Goal: Task Accomplishment & Management: Manage account settings

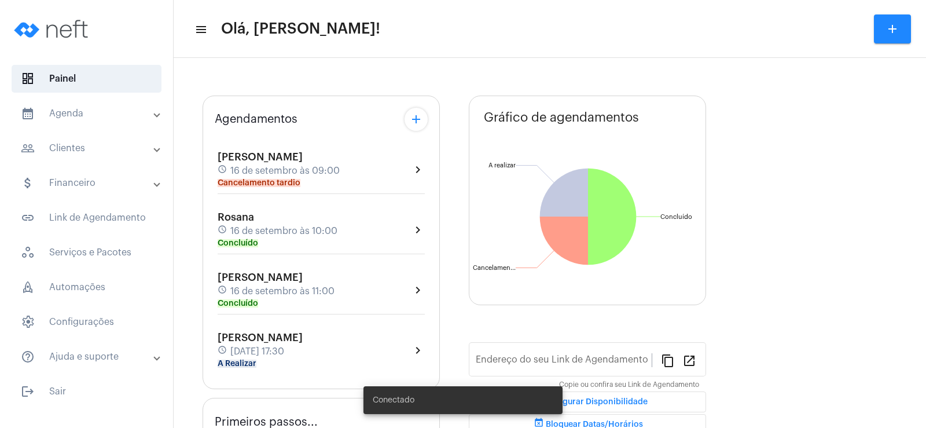
type input "[URL][DOMAIN_NAME]"
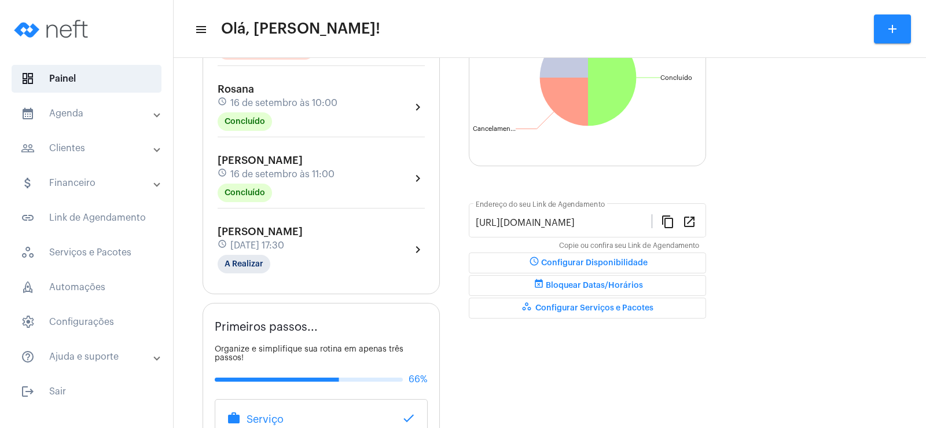
scroll to position [231, 0]
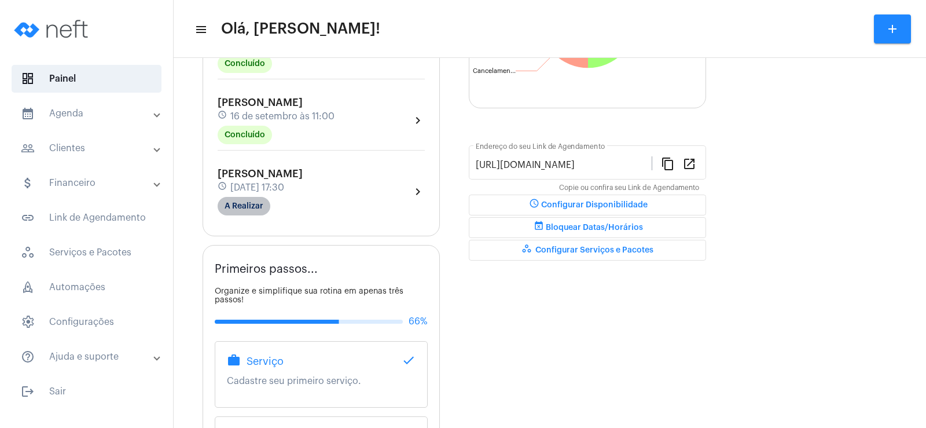
click at [248, 200] on mat-chip "A Realizar" at bounding box center [244, 206] width 53 height 19
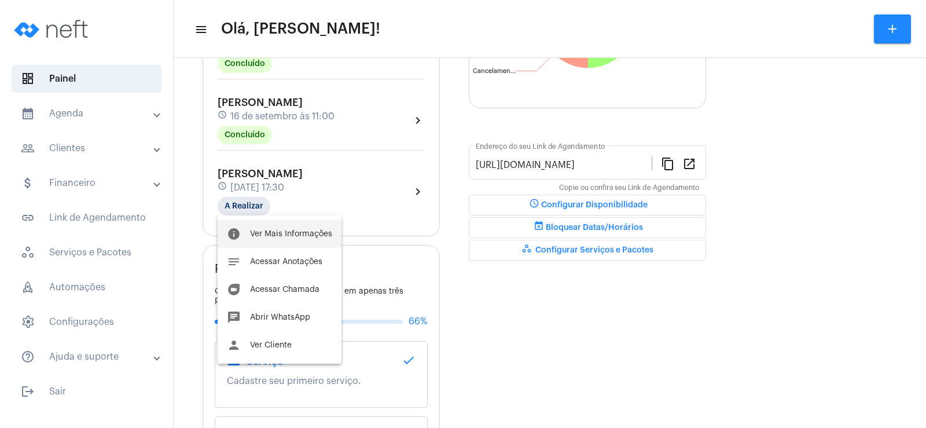
click at [286, 233] on span "Ver Mais Informações" at bounding box center [291, 234] width 82 height 8
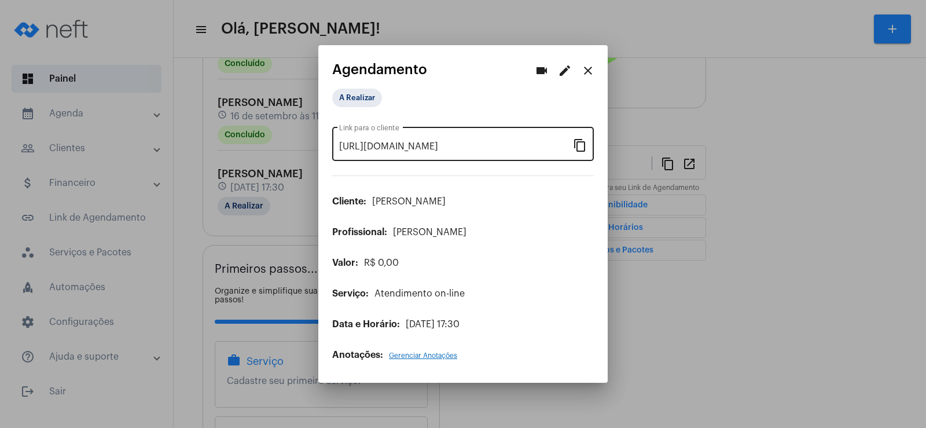
click at [579, 145] on mat-icon "content_copy" at bounding box center [580, 145] width 14 height 14
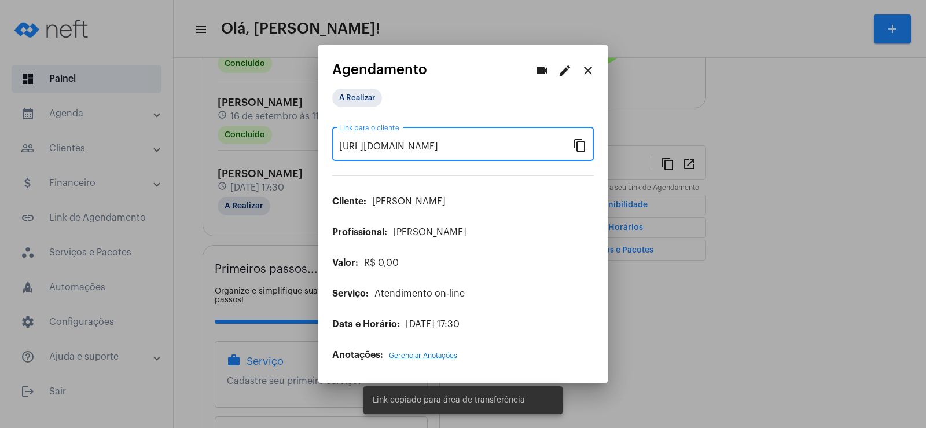
scroll to position [0, 94]
click at [542, 69] on mat-icon "videocam" at bounding box center [542, 71] width 14 height 14
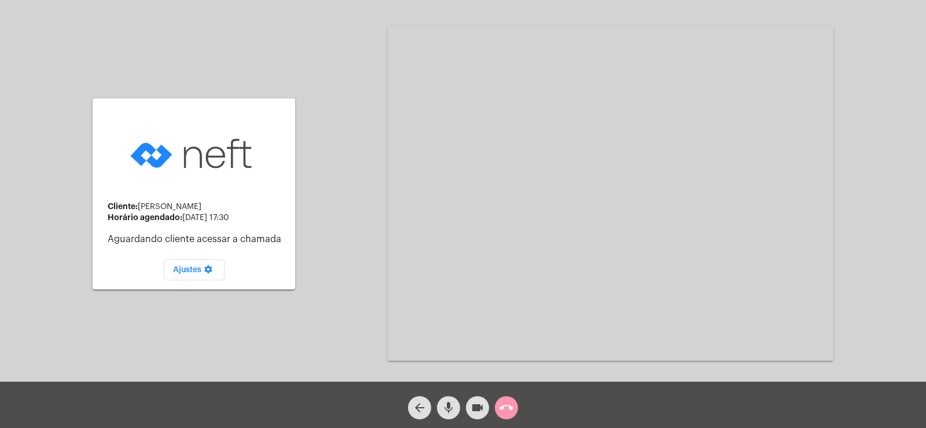
click at [451, 406] on mat-icon "mic" at bounding box center [449, 407] width 14 height 14
click at [475, 403] on mat-icon "videocam" at bounding box center [477, 407] width 14 height 14
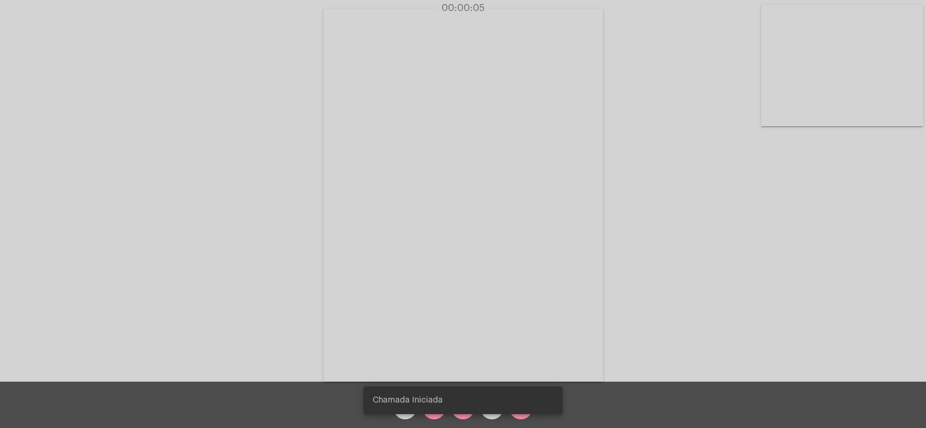
click at [815, 67] on video at bounding box center [842, 66] width 162 height 122
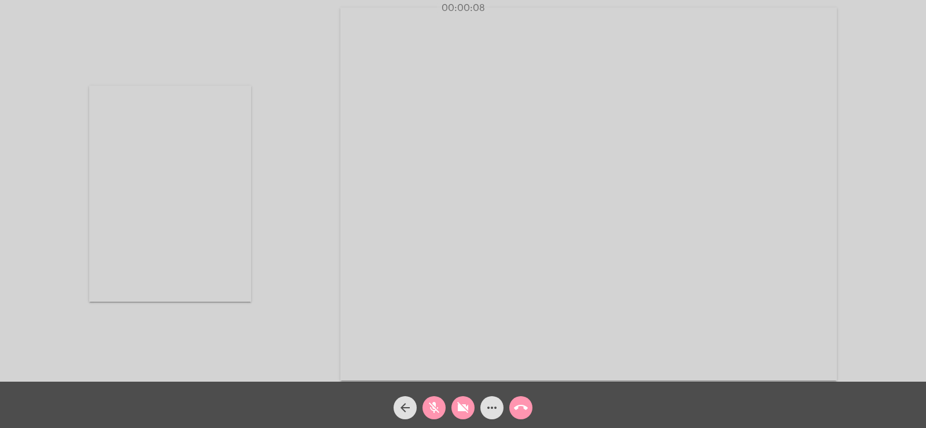
click at [435, 410] on mat-icon "mic_off" at bounding box center [434, 407] width 14 height 14
click at [466, 409] on mat-icon "videocam_off" at bounding box center [463, 407] width 14 height 14
click at [179, 188] on video at bounding box center [170, 194] width 162 height 216
click at [493, 407] on mat-icon "more_horiz" at bounding box center [492, 407] width 14 height 14
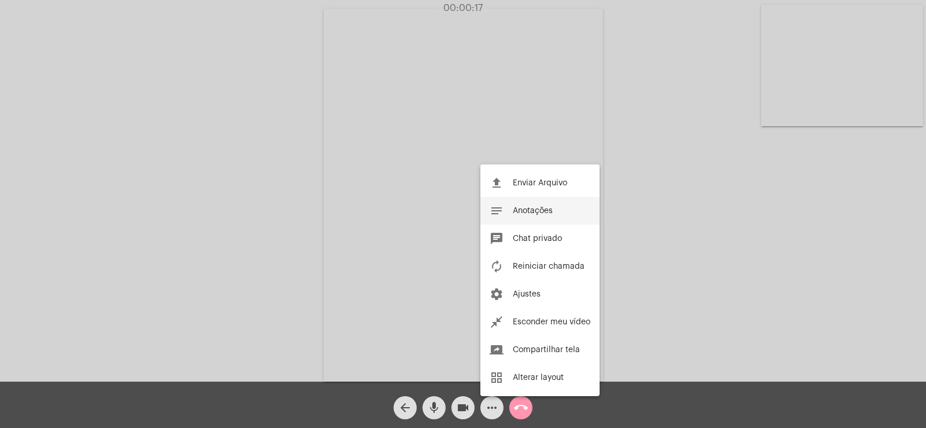
click at [541, 212] on span "Anotações" at bounding box center [533, 211] width 40 height 8
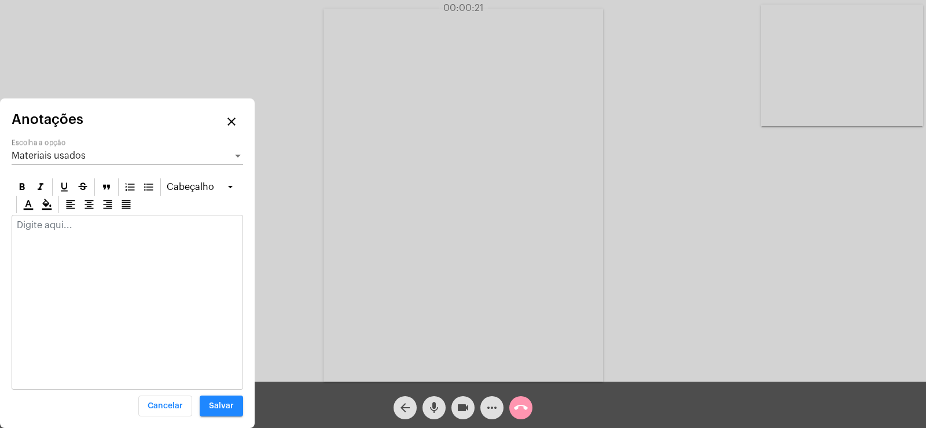
click at [67, 159] on span "Materiais usados" at bounding box center [49, 155] width 74 height 9
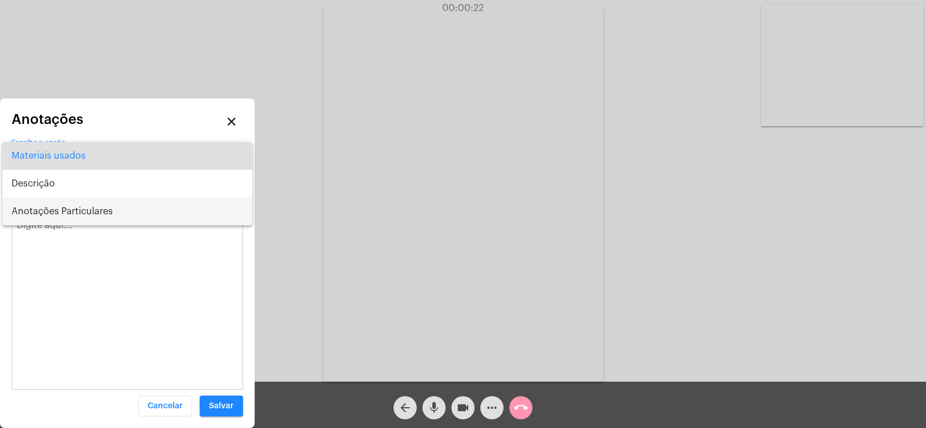
click at [70, 212] on span "Anotações Particulares" at bounding box center [127, 211] width 231 height 28
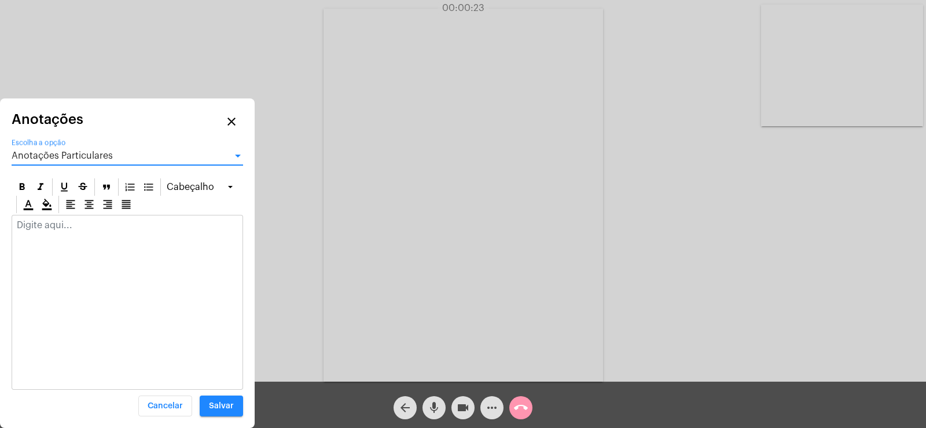
click at [66, 227] on p at bounding box center [127, 225] width 221 height 10
click at [59, 220] on p at bounding box center [127, 225] width 221 height 10
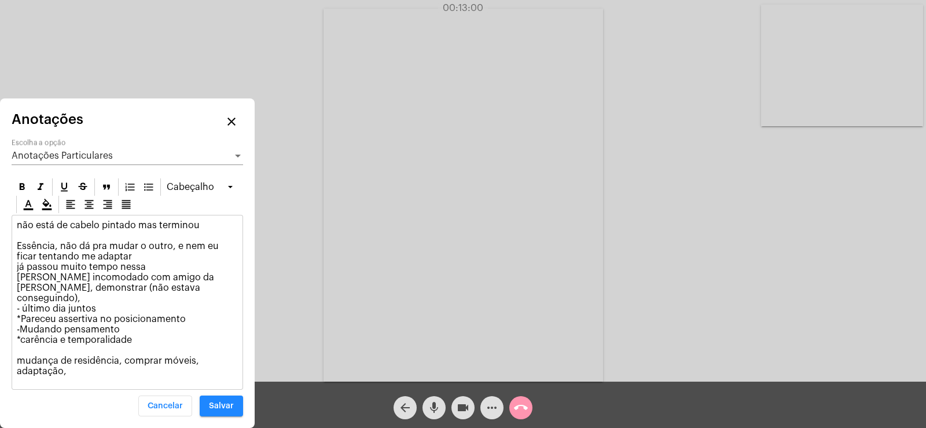
click at [65, 329] on p "não está de cabelo pintado mas terminou Essência, não dá pra mudar o outro, e n…" at bounding box center [127, 298] width 221 height 156
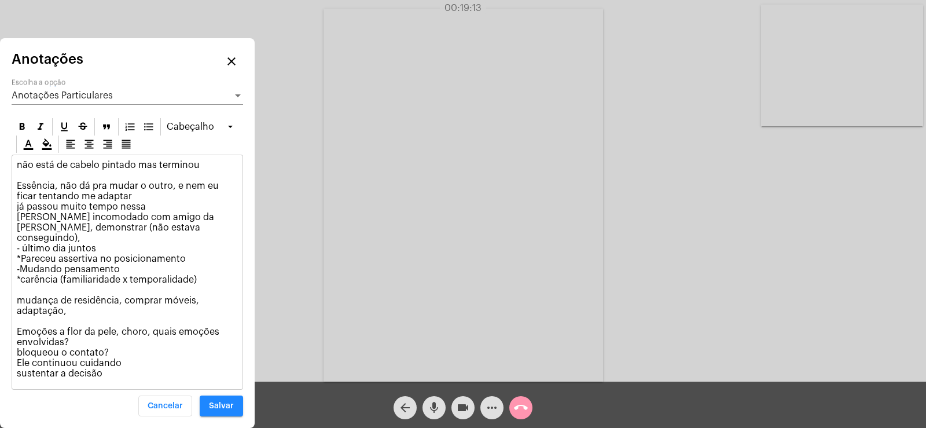
click at [20, 365] on p "não está de cabelo pintado mas terminou Essência, não dá pra mudar o outro, e n…" at bounding box center [127, 269] width 221 height 219
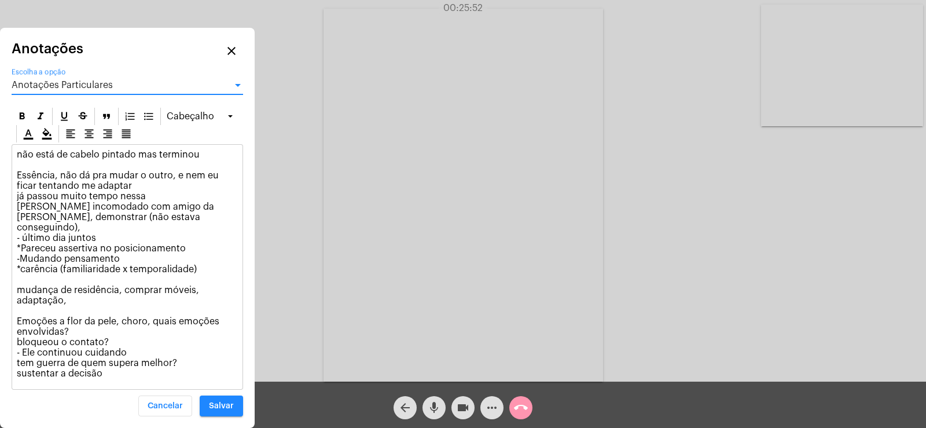
click at [61, 90] on span "Anotações Particulares" at bounding box center [62, 84] width 101 height 9
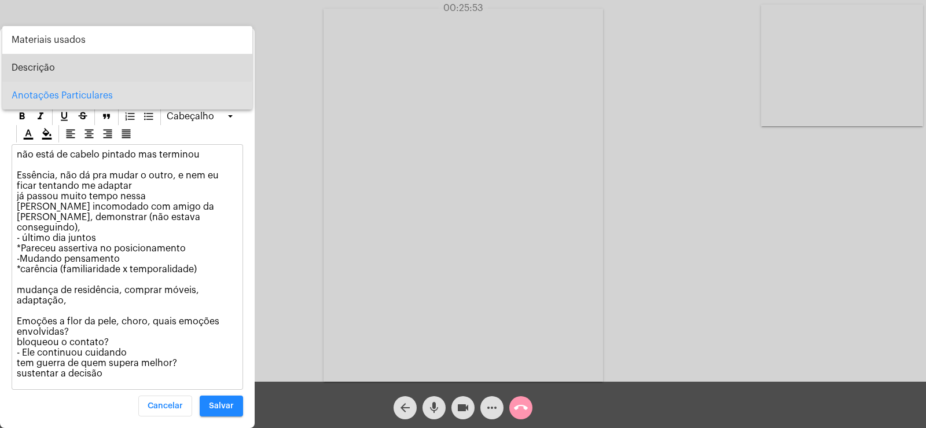
click at [55, 54] on span "Descrição" at bounding box center [127, 68] width 231 height 28
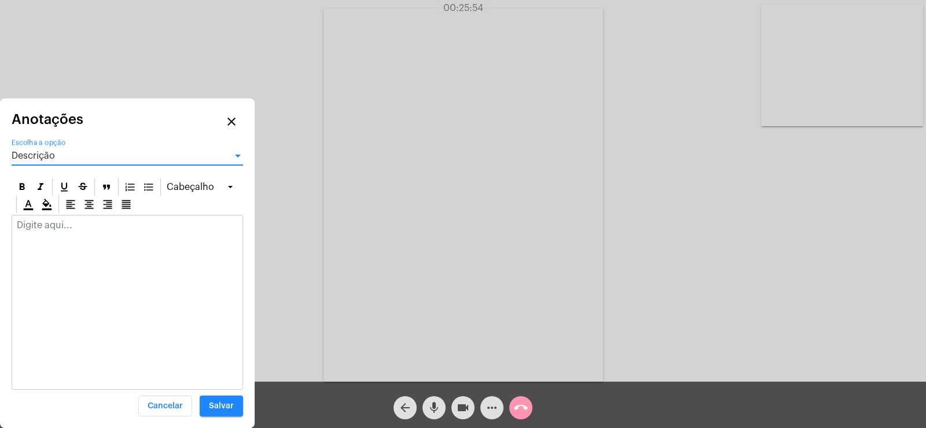
click at [76, 226] on p at bounding box center [127, 225] width 221 height 10
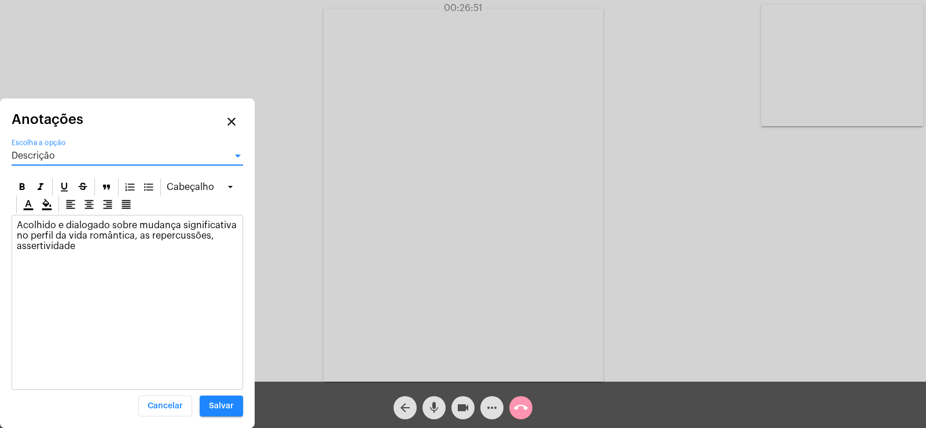
click at [49, 157] on span "Descrição" at bounding box center [33, 155] width 43 height 9
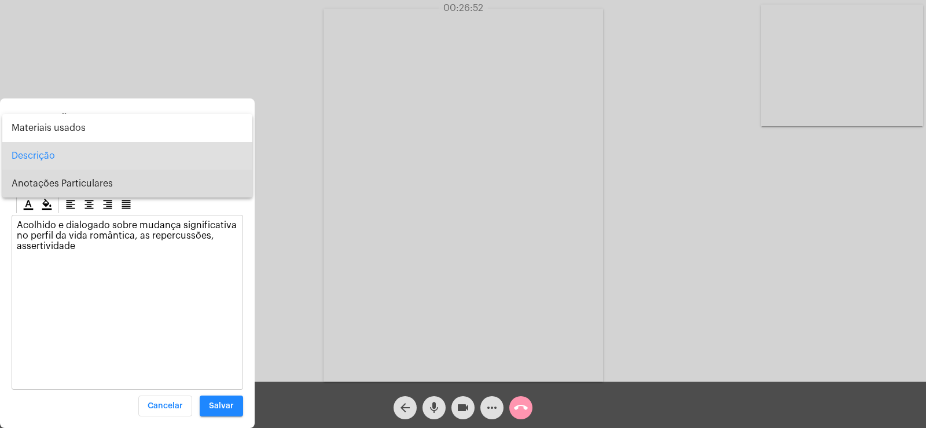
click at [60, 185] on span "Anotações Particulares" at bounding box center [127, 184] width 231 height 28
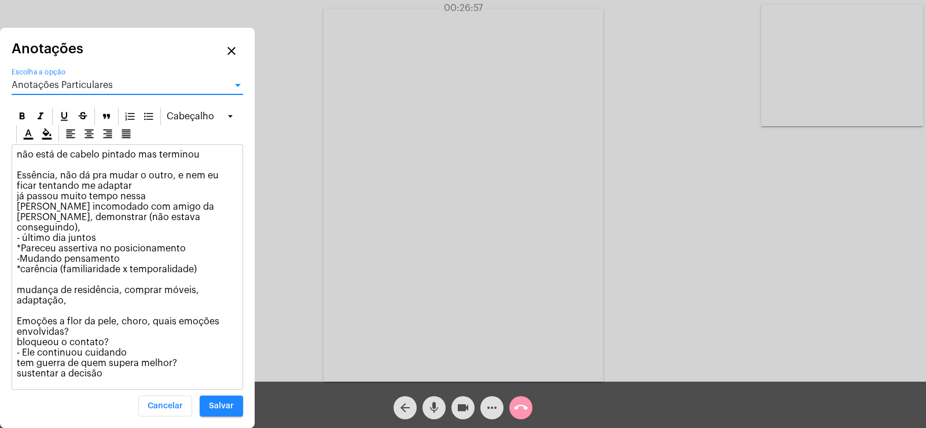
click at [74, 90] on span "Anotações Particulares" at bounding box center [62, 84] width 101 height 9
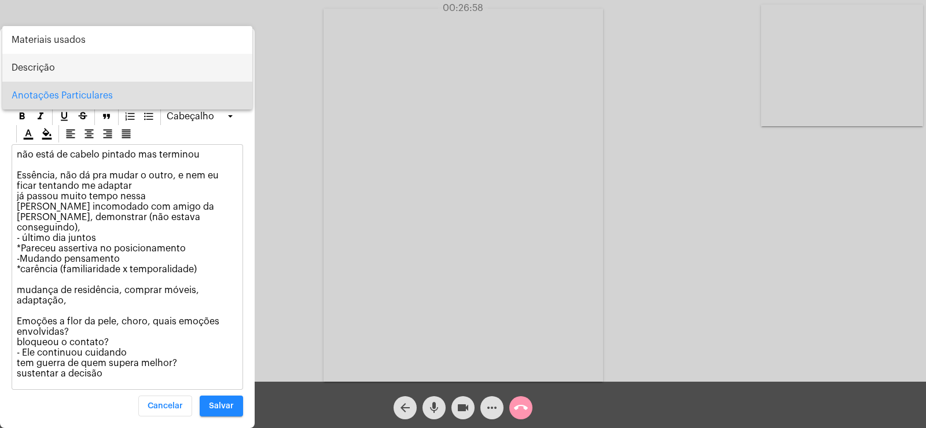
click at [48, 75] on span "Descrição" at bounding box center [127, 68] width 231 height 28
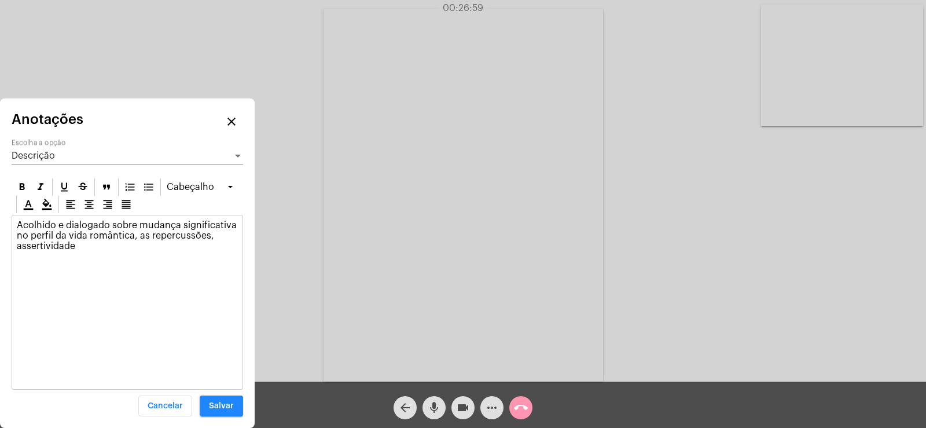
click at [86, 246] on p "Acolhido e dialogado sobre mudança significativa no perfil da vida romântica, a…" at bounding box center [127, 235] width 221 height 31
click at [62, 154] on div "Descrição" at bounding box center [122, 155] width 221 height 10
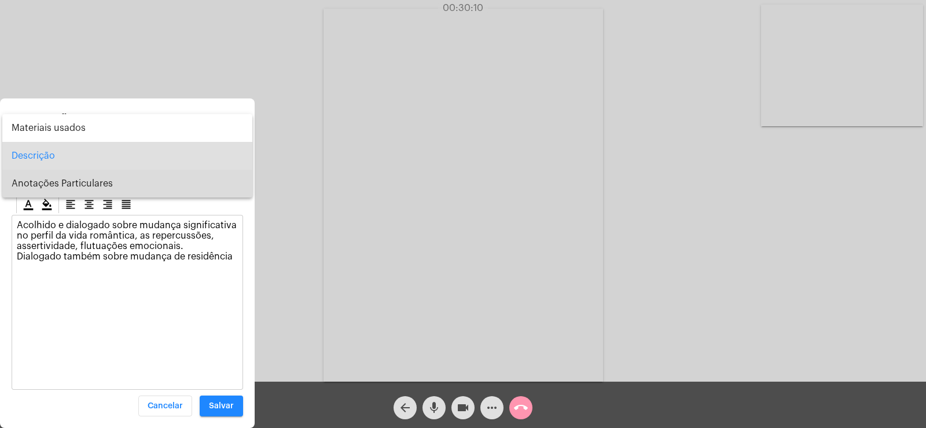
click at [58, 184] on span "Anotações Particulares" at bounding box center [127, 184] width 231 height 28
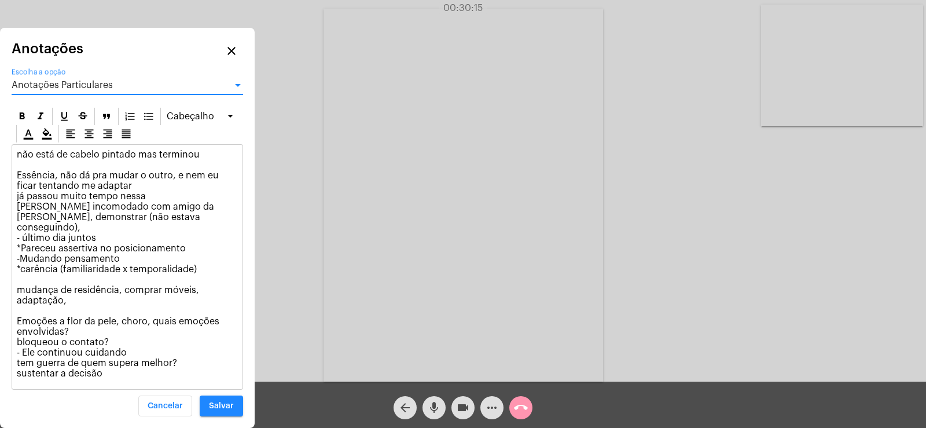
click at [43, 90] on span "Anotações Particulares" at bounding box center [62, 84] width 101 height 9
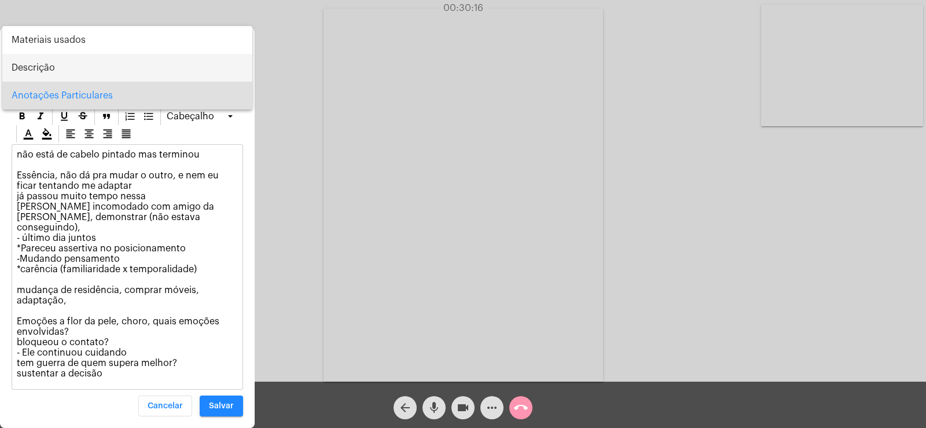
click at [27, 56] on span "Descrição" at bounding box center [127, 68] width 231 height 28
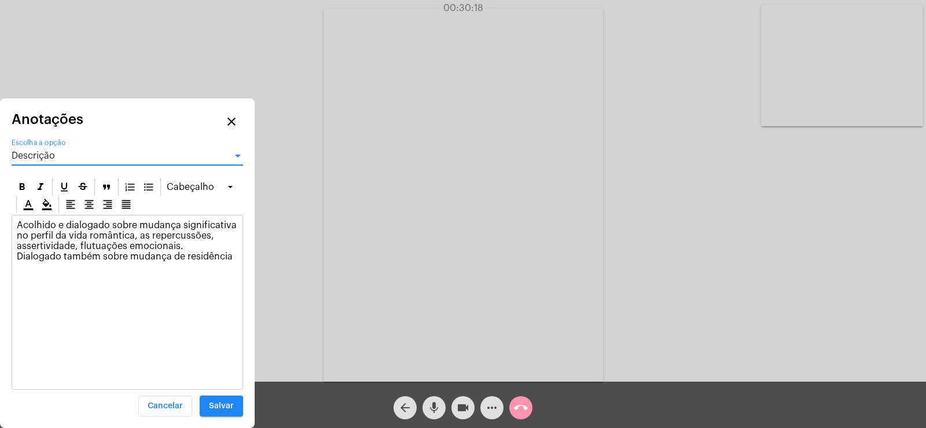
click at [236, 256] on p "Acolhido e dialogado sobre mudança significativa no perfil da vida romântica, a…" at bounding box center [127, 241] width 221 height 42
click at [87, 146] on div "Descrição Escolha a opção" at bounding box center [127, 152] width 231 height 26
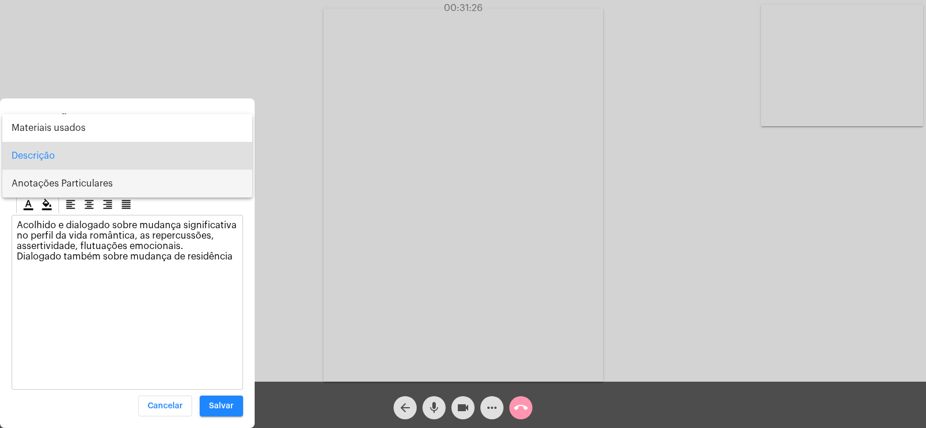
click at [100, 189] on span "Anotações Particulares" at bounding box center [127, 184] width 231 height 28
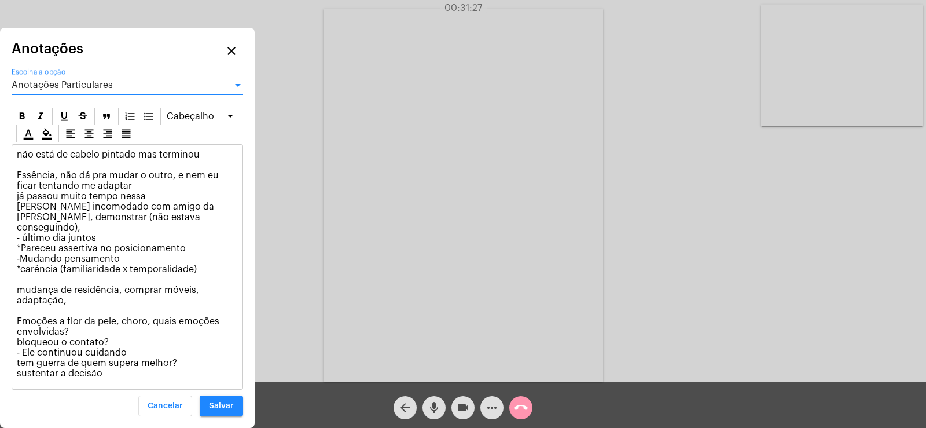
click at [117, 376] on p "não está de cabelo pintado mas terminou Essência, não dá pra mudar o outro, e n…" at bounding box center [127, 263] width 221 height 229
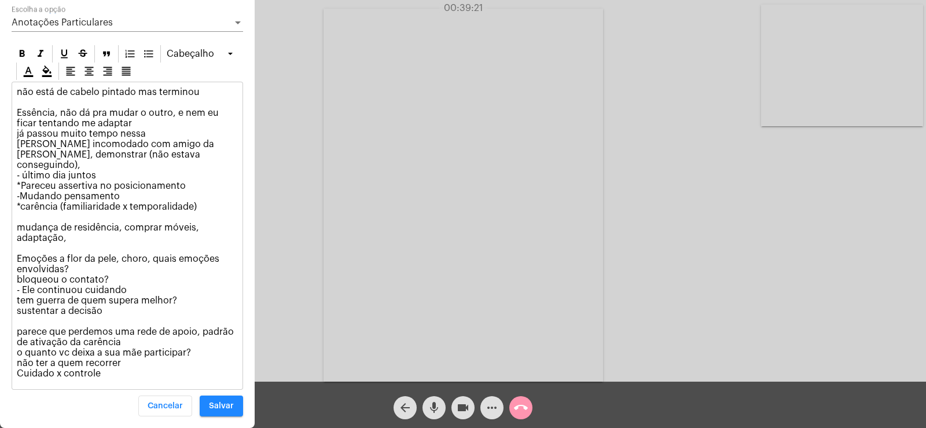
click at [196, 356] on p "não está de cabelo pintado mas terminou Essência, não dá pra mudar o outro, e n…" at bounding box center [127, 233] width 221 height 292
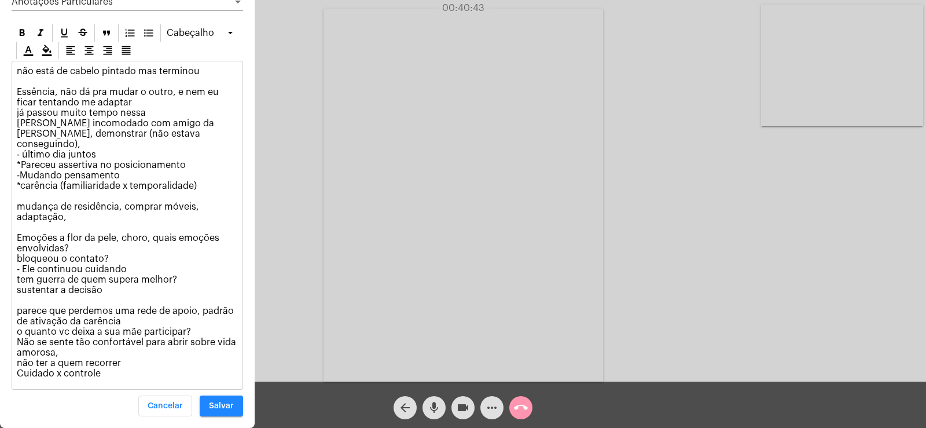
click at [41, 23] on div "Anotações Particulares Escolha a opção" at bounding box center [127, 4] width 231 height 38
click at [35, 6] on span "Anotações Particulares" at bounding box center [62, 1] width 101 height 9
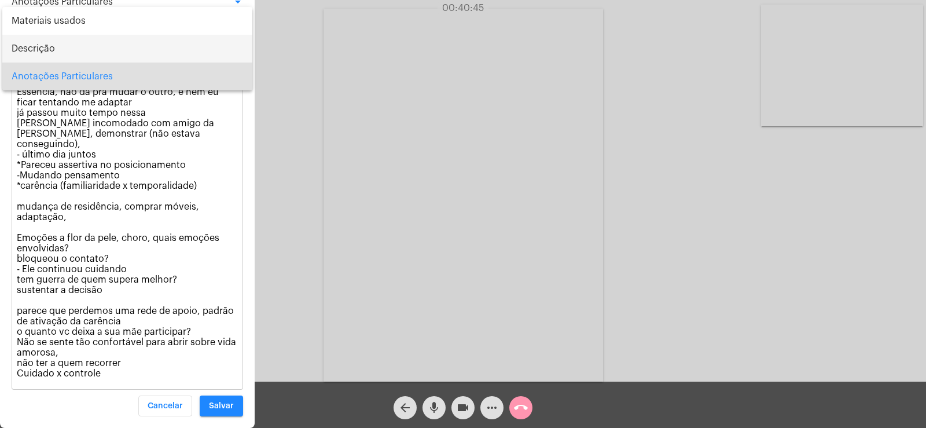
click at [42, 50] on span "Descrição" at bounding box center [127, 49] width 231 height 28
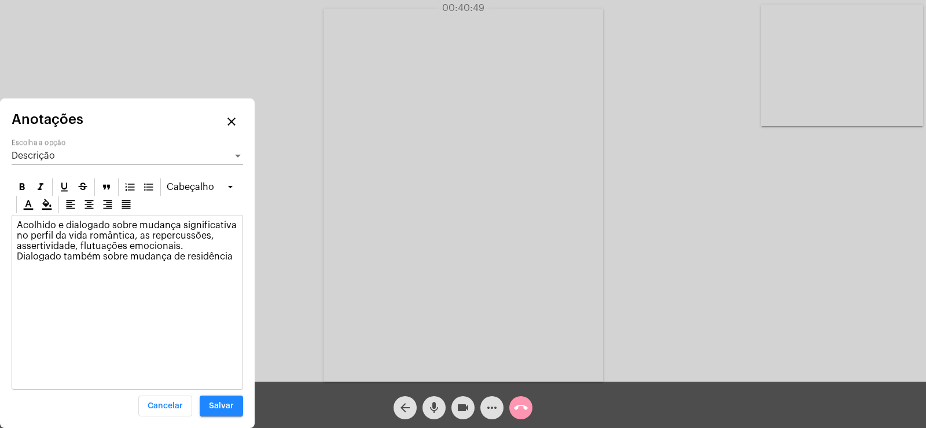
click at [186, 243] on p "Acolhido e dialogado sobre mudança significativa no perfil da vida romântica, a…" at bounding box center [127, 241] width 221 height 42
click at [235, 264] on p "Acolhido e dialogado sobre mudança significativa no perfil da vida romântica, a…" at bounding box center [127, 246] width 221 height 52
click at [36, 145] on div "Descrição Escolha a opção" at bounding box center [127, 152] width 231 height 26
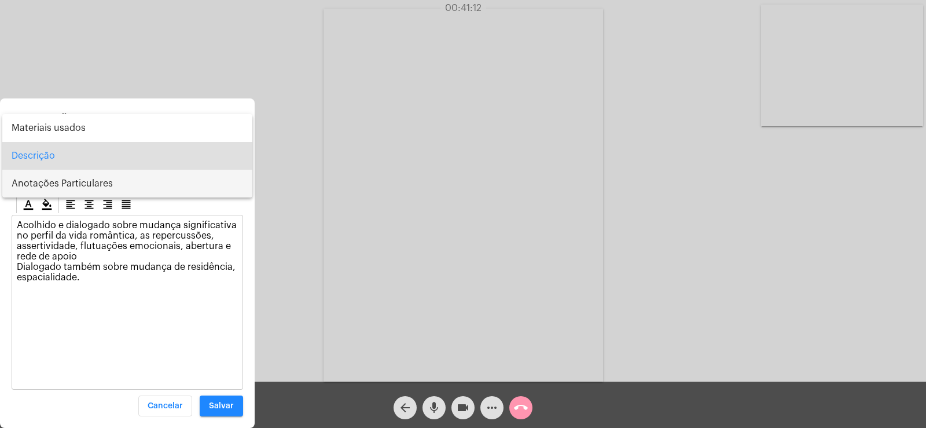
click at [53, 190] on span "Anotações Particulares" at bounding box center [127, 184] width 231 height 28
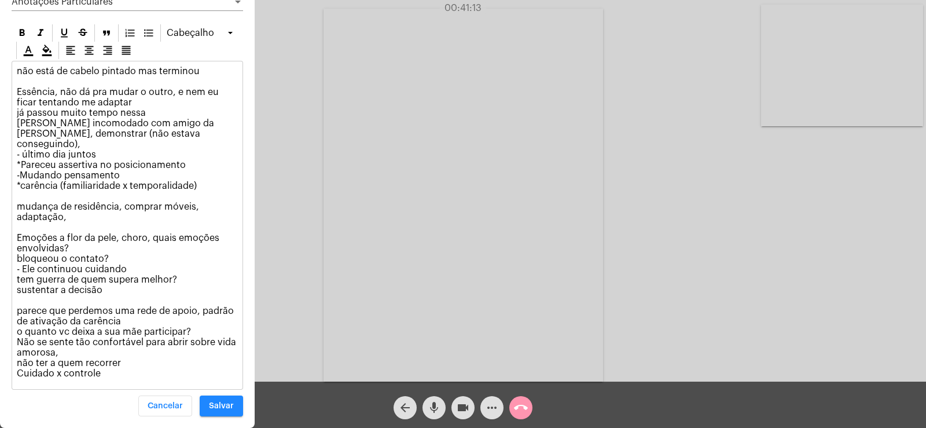
click at [107, 374] on p "não está de cabelo pintado mas terminou Essência, não dá pra mudar o outro, e n…" at bounding box center [127, 222] width 221 height 312
click at [200, 82] on p "não está de cabelo pintado mas terminou Essência, não dá pra mudar o outro, e n…" at bounding box center [127, 222] width 221 height 312
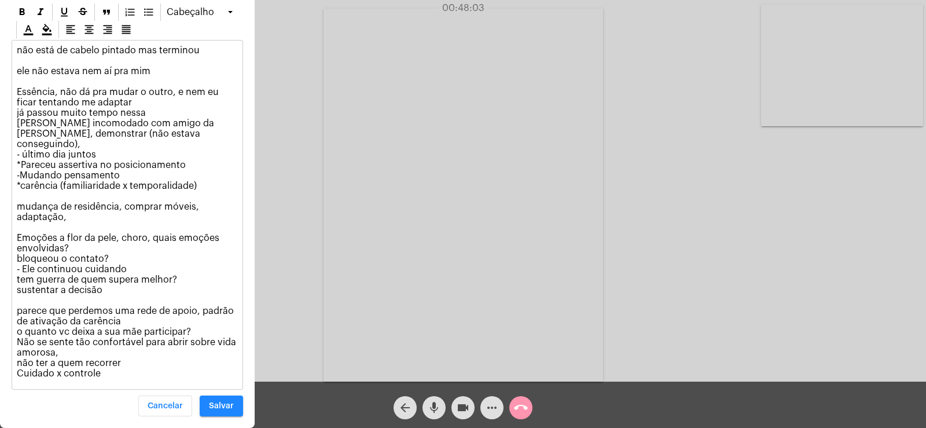
click at [115, 365] on p "não está de cabelo pintado mas terminou ele não estava nem aí pra mim Essência,…" at bounding box center [127, 211] width 221 height 333
click at [111, 370] on p "não está de cabelo pintado mas terminou ele não estava nem aí pra mim Essência,…" at bounding box center [127, 211] width 221 height 333
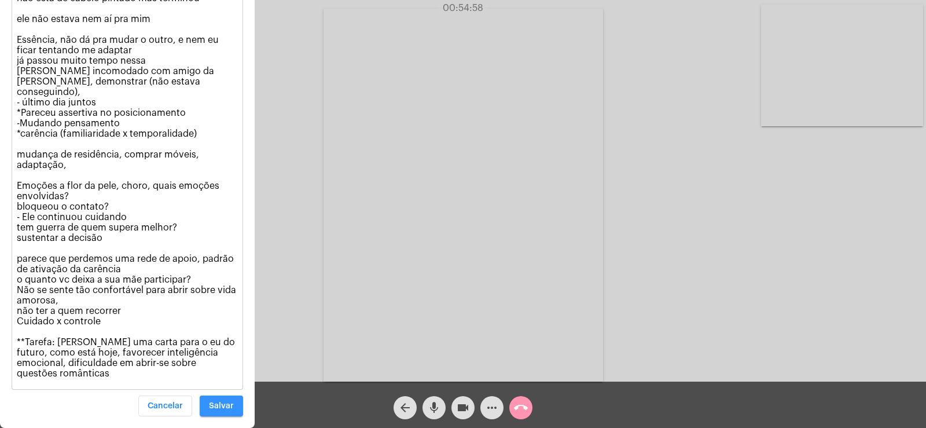
click at [223, 404] on span "Salvar" at bounding box center [221, 406] width 25 height 8
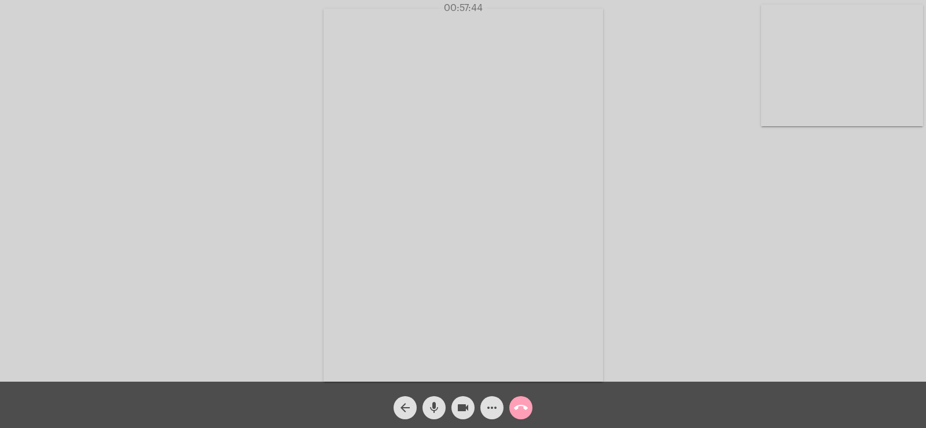
click at [524, 404] on mat-icon "call_end" at bounding box center [521, 407] width 14 height 14
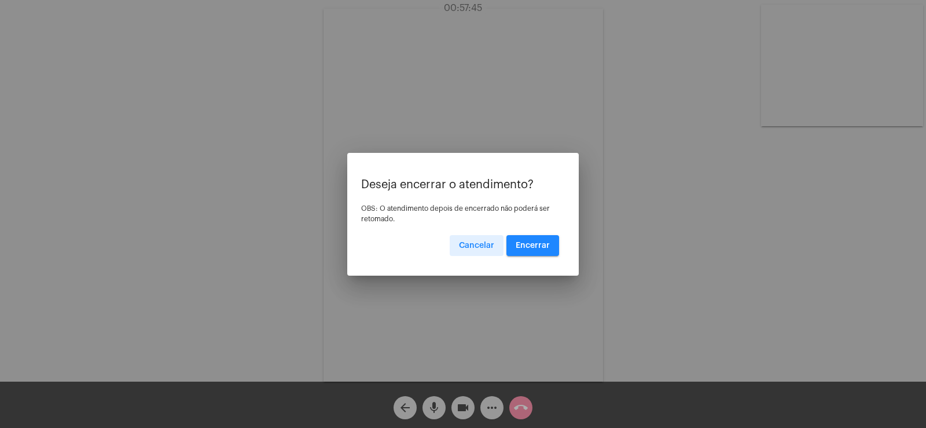
click at [554, 243] on button "Encerrar" at bounding box center [532, 245] width 53 height 21
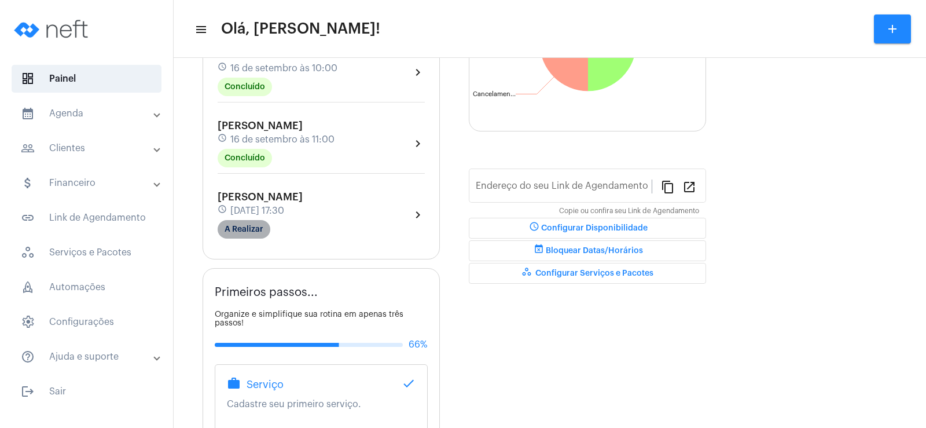
click at [242, 237] on mat-chip "A Realizar" at bounding box center [244, 229] width 53 height 19
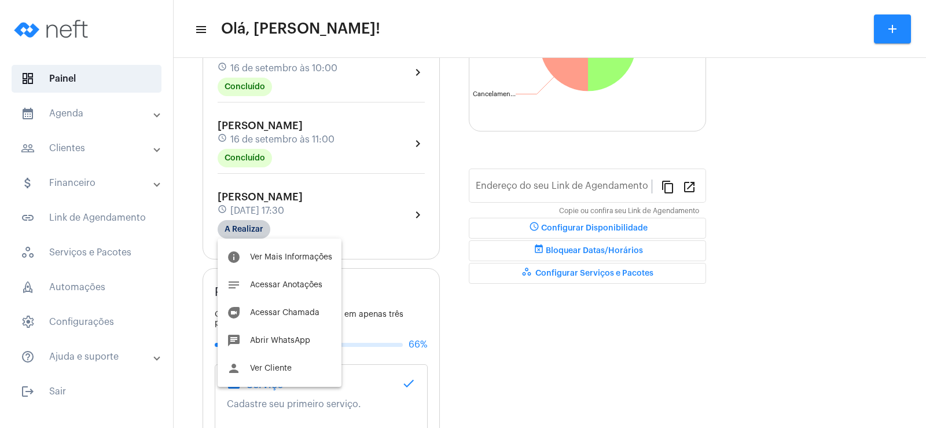
type input "[URL][DOMAIN_NAME]"
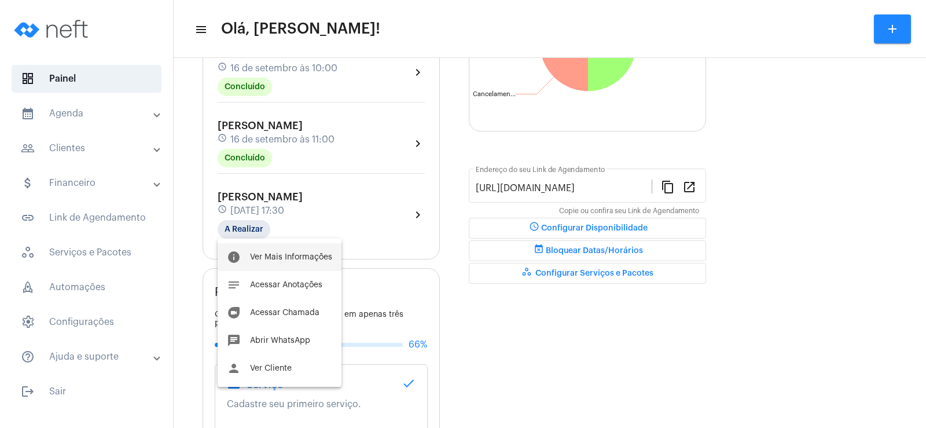
click at [274, 247] on button "info Ver Mais Informações" at bounding box center [280, 257] width 124 height 28
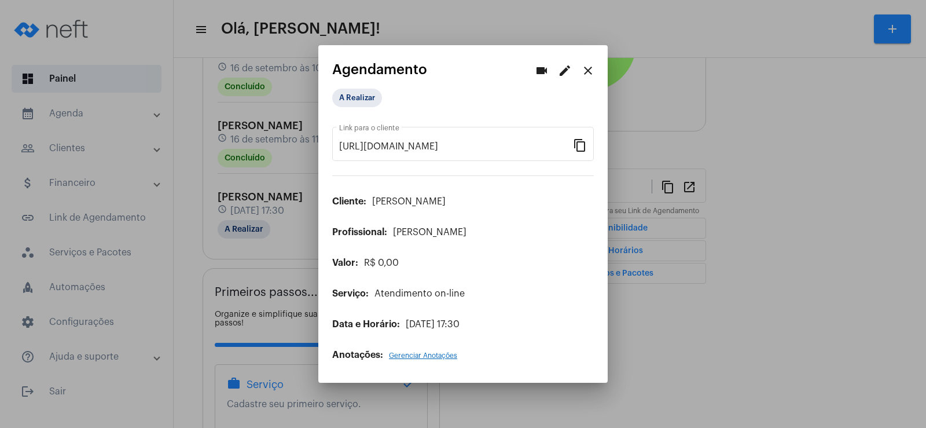
click at [362, 87] on div "A Realizar" at bounding box center [390, 97] width 120 height 23
click at [364, 97] on mat-chip "A Realizar" at bounding box center [357, 98] width 50 height 19
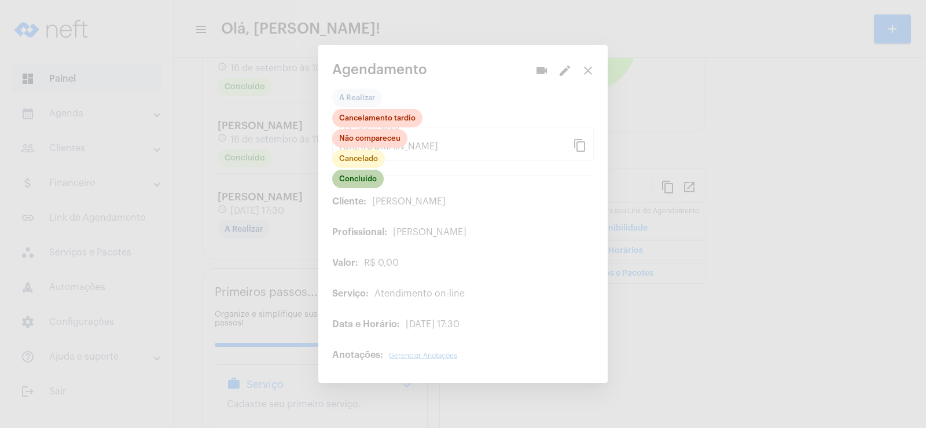
click at [376, 173] on mat-chip "Concluído" at bounding box center [358, 179] width 52 height 19
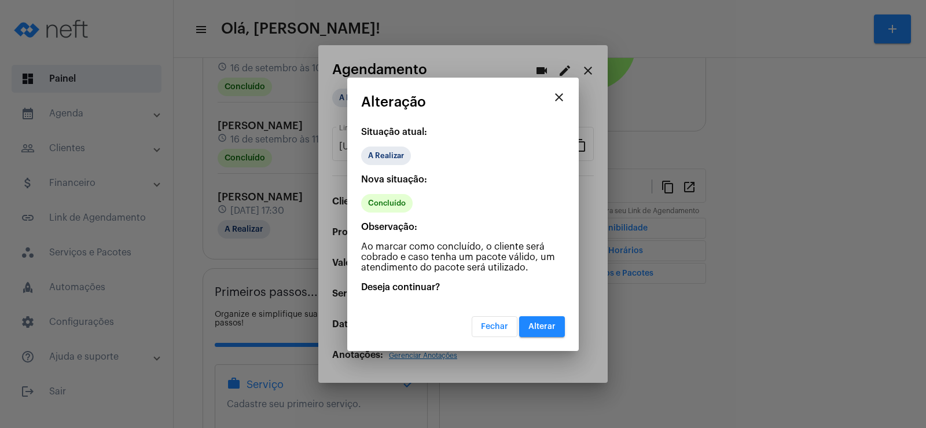
click at [542, 326] on span "Alterar" at bounding box center [541, 326] width 27 height 8
